Goal: Information Seeking & Learning: Learn about a topic

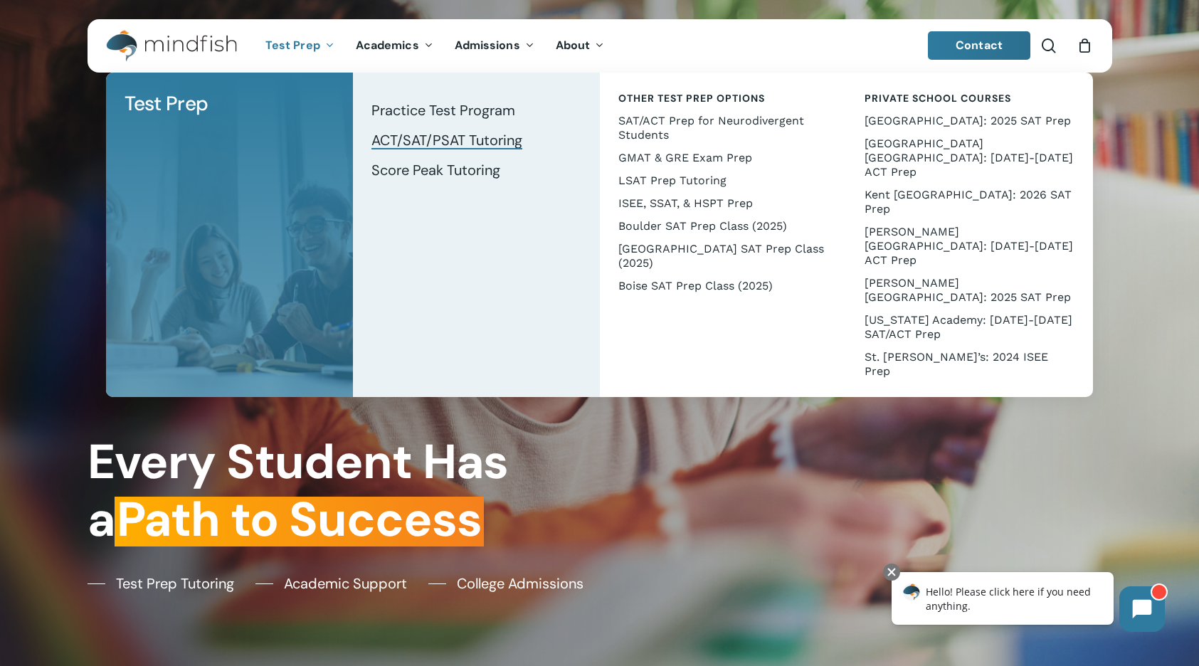
click at [427, 139] on span "ACT/SAT/PSAT Tutoring" at bounding box center [447, 140] width 151 height 19
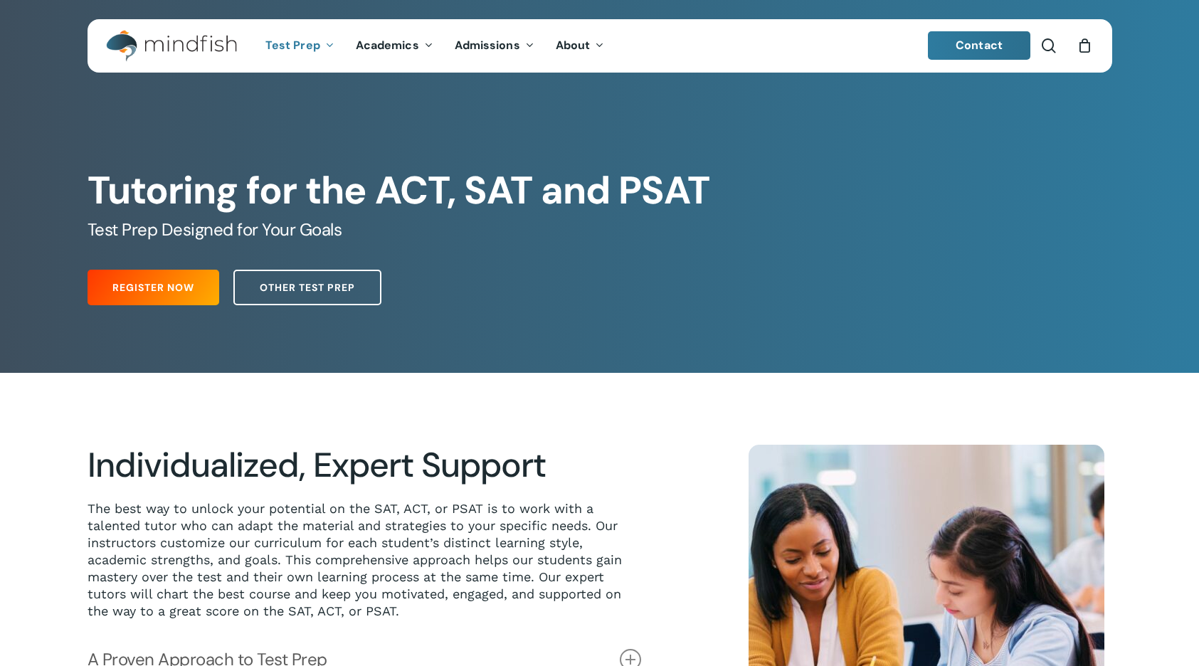
click at [427, 139] on div "Tutoring for the ACT, SAT and PSAT Test Prep Designed for Your Goals Register N…" at bounding box center [600, 204] width 1046 height 217
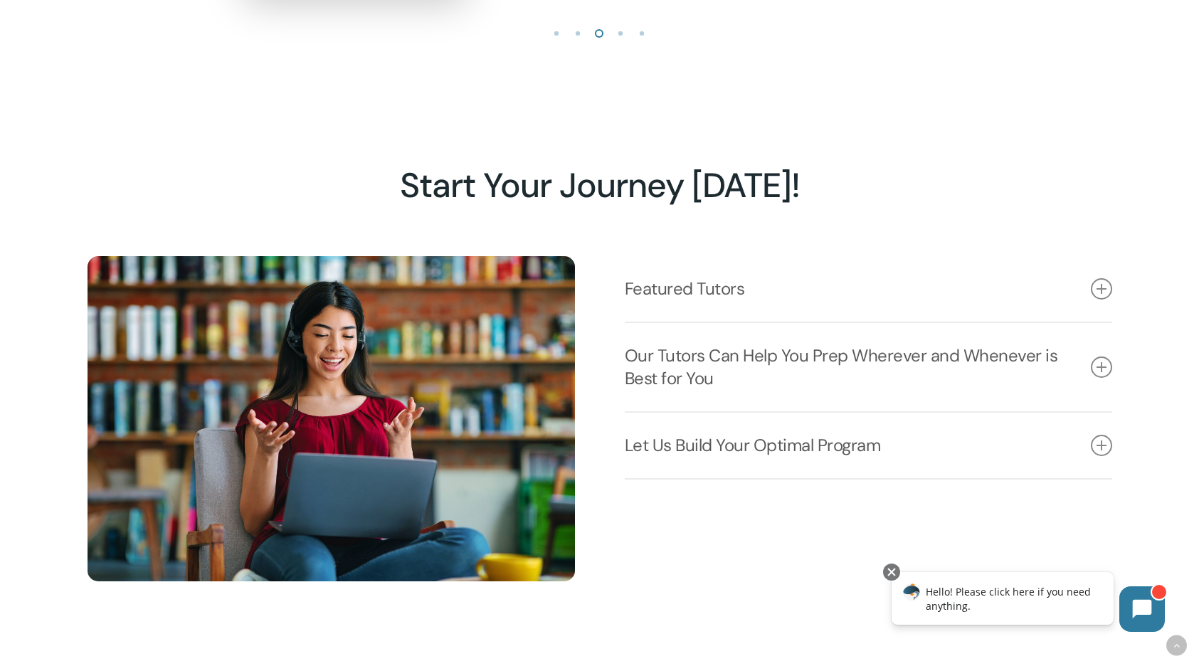
scroll to position [1814, 0]
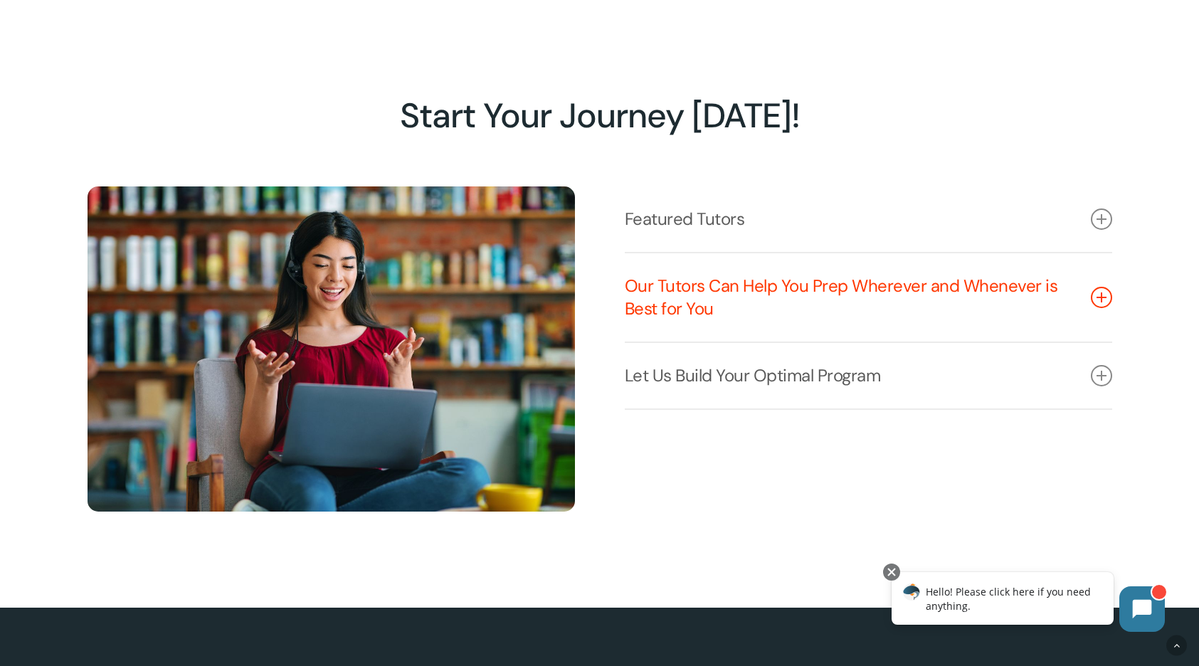
click at [1100, 296] on icon at bounding box center [1101, 297] width 21 height 21
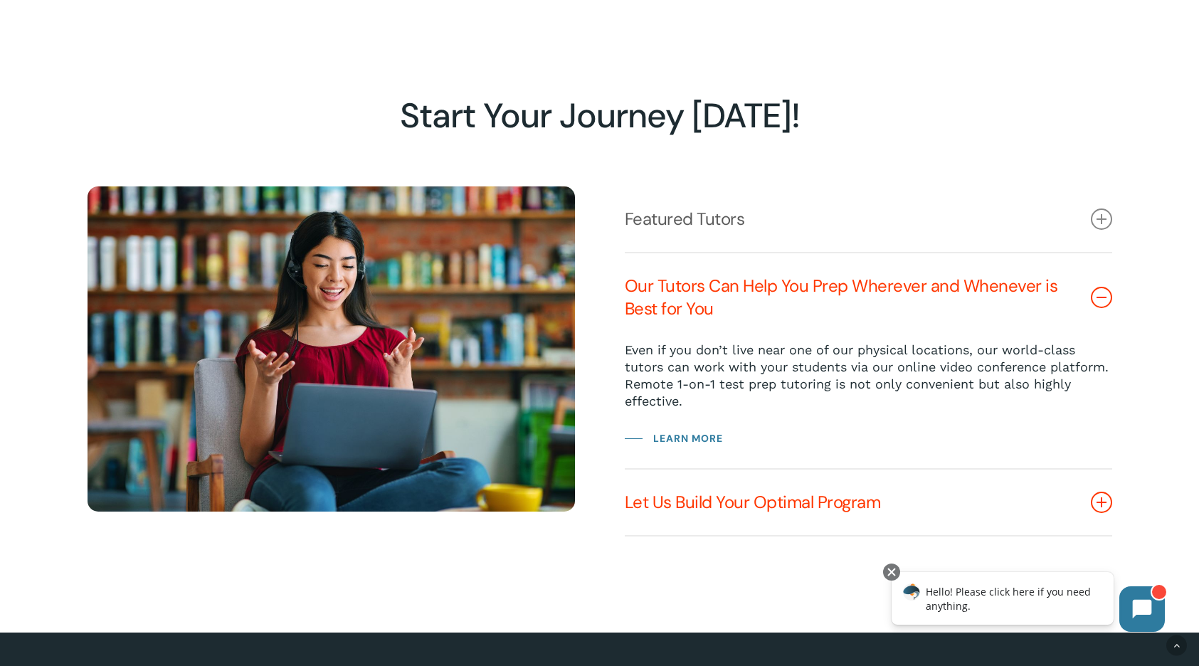
click at [1097, 505] on icon at bounding box center [1101, 502] width 21 height 21
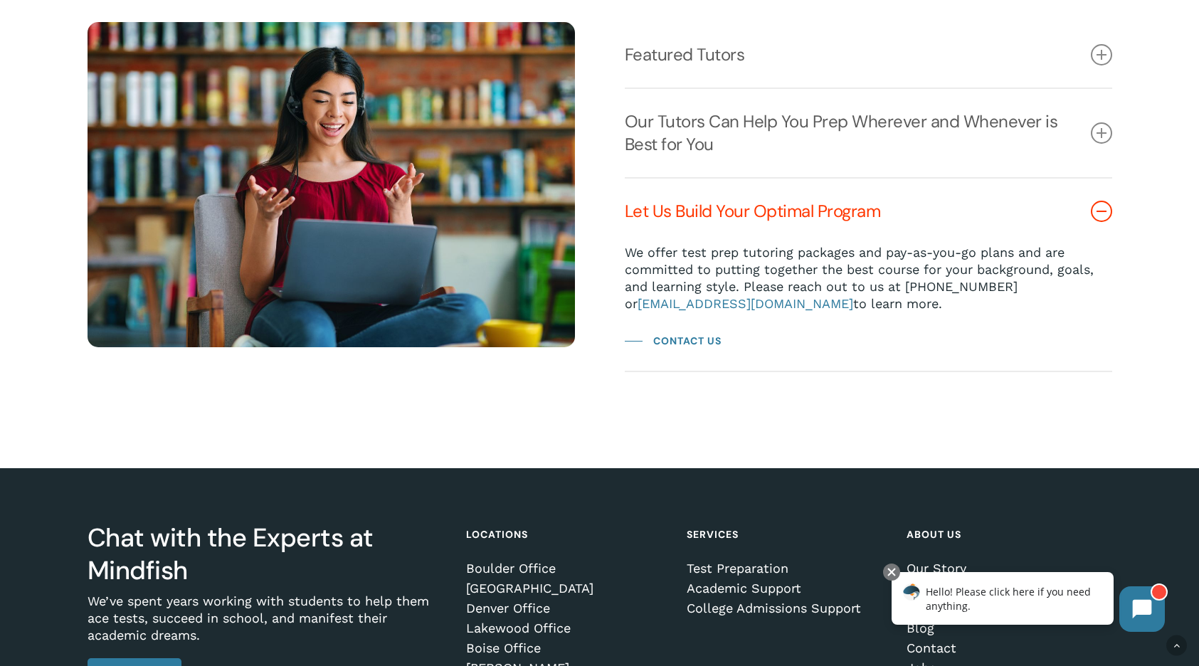
scroll to position [1988, 0]
